Goal: Task Accomplishment & Management: Use online tool/utility

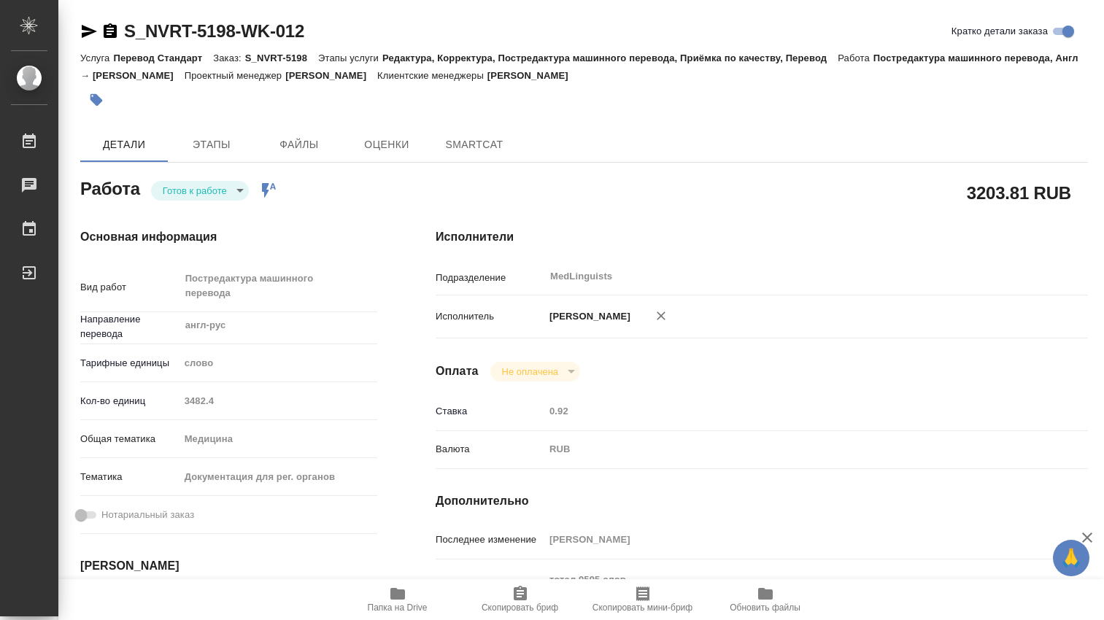
type textarea "x"
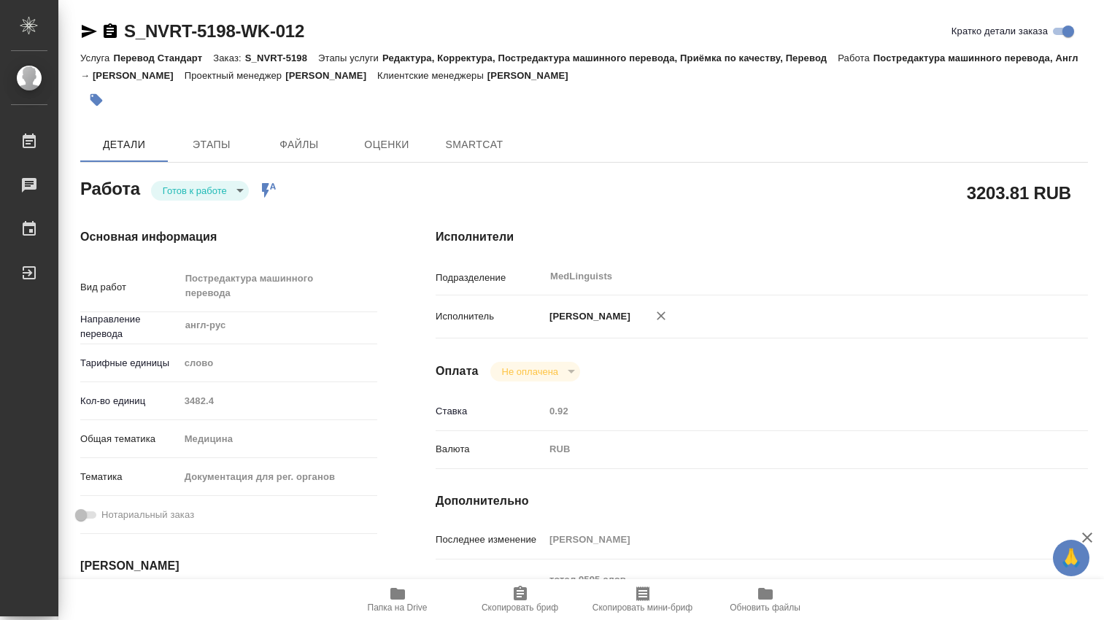
type textarea "x"
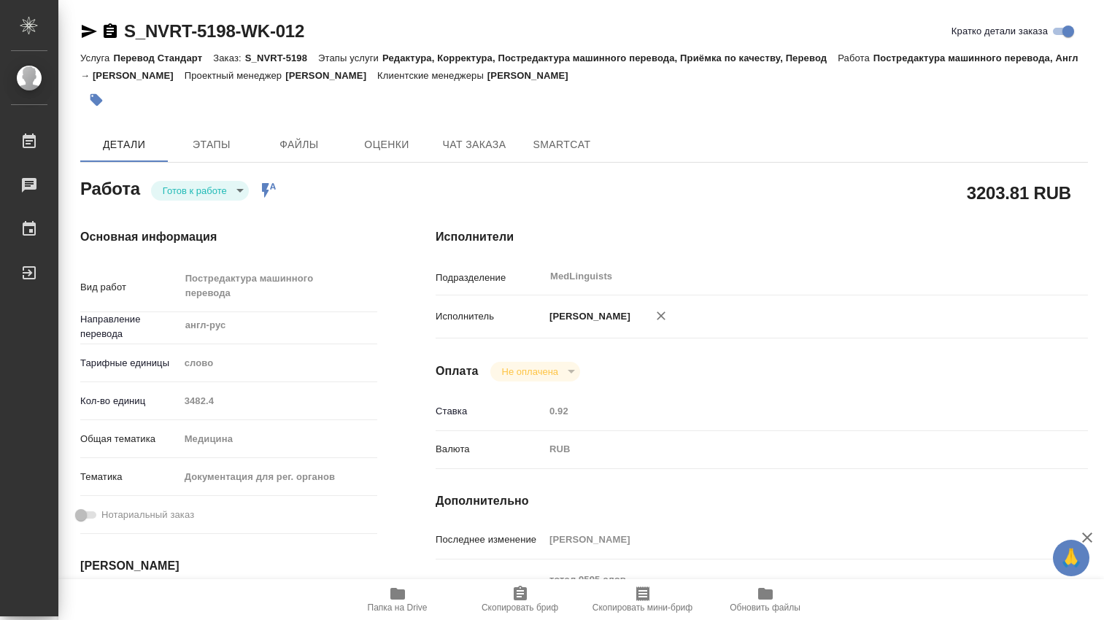
type textarea "x"
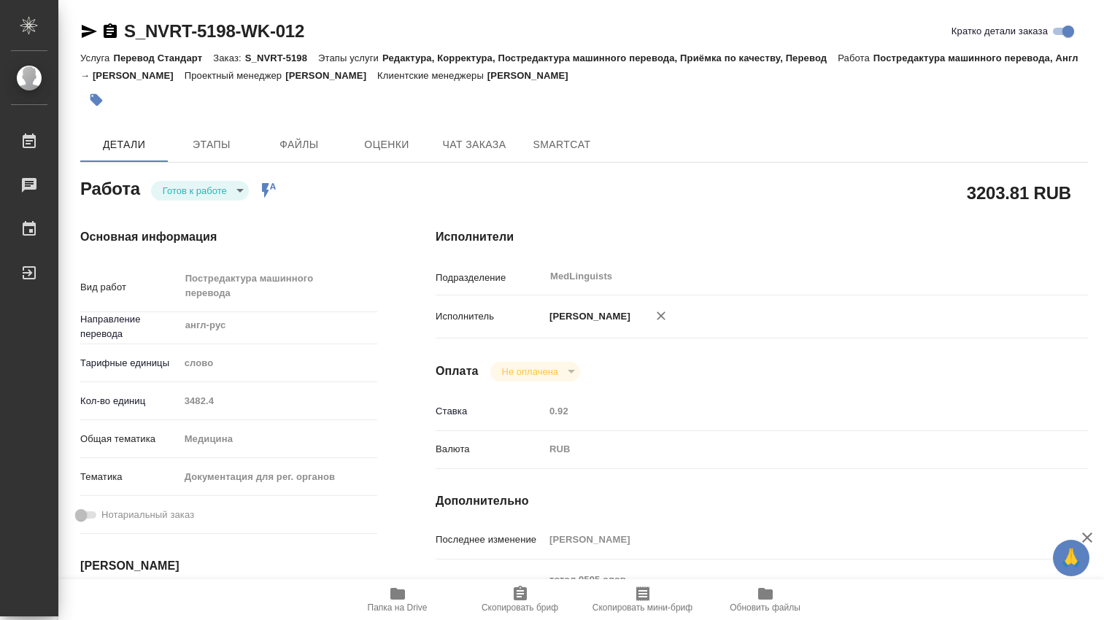
type textarea "x"
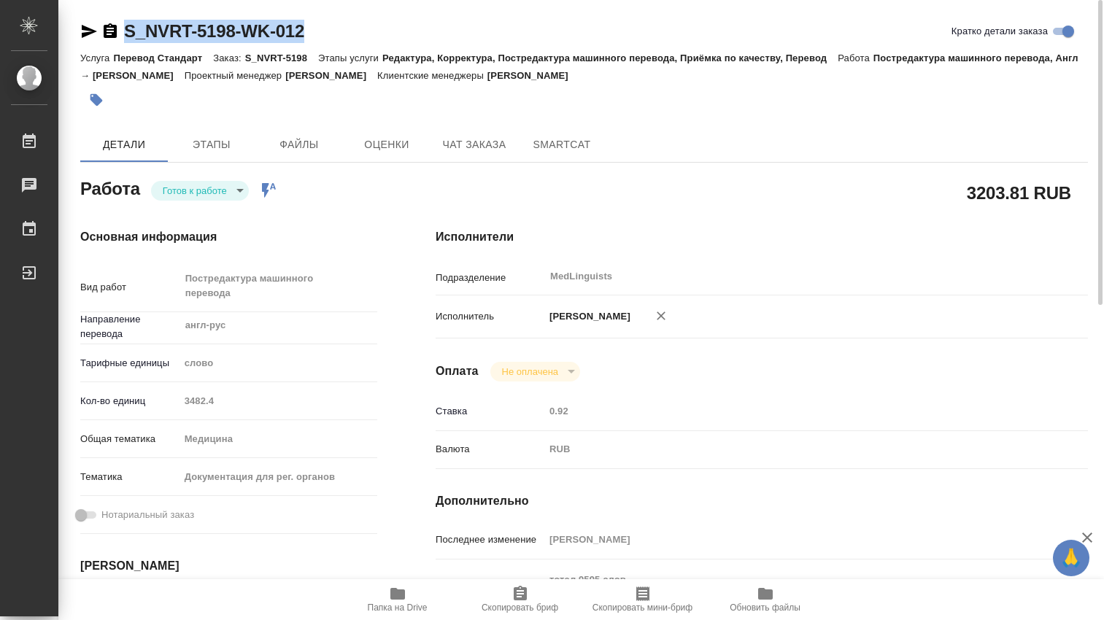
drag, startPoint x: 339, startPoint y: 31, endPoint x: 119, endPoint y: 34, distance: 220.4
click at [119, 34] on div "S_NVRT-5198-WK-012 Кратко детали заказа" at bounding box center [584, 31] width 1008 height 23
copy link "S_NVRT-5198-WK-012"
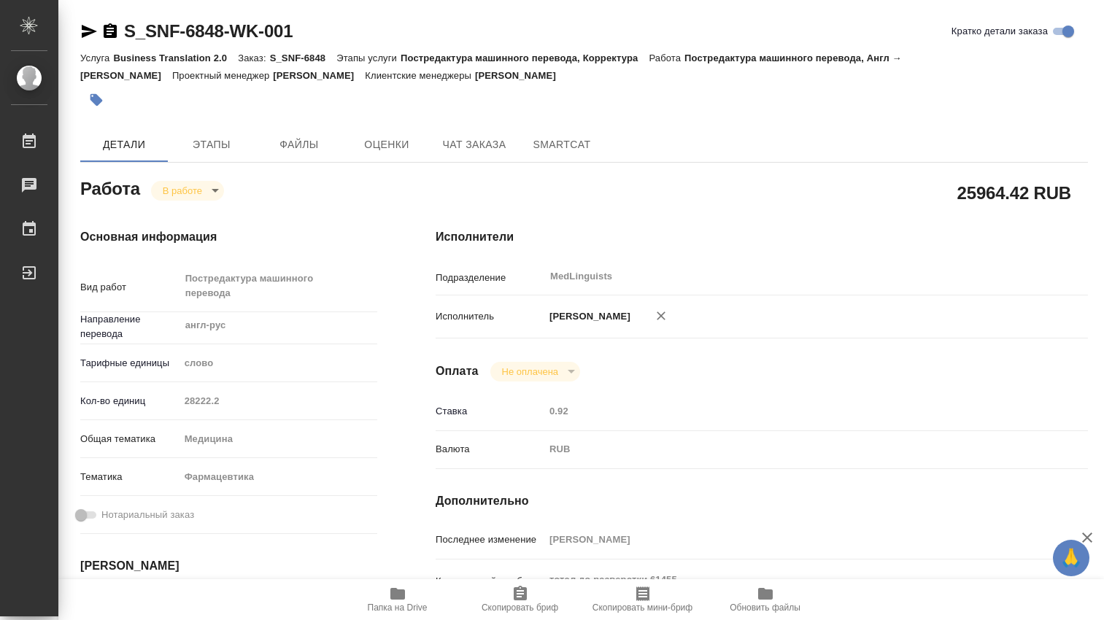
click at [401, 587] on icon "button" at bounding box center [398, 594] width 18 height 18
